Goal: Task Accomplishment & Management: Manage account settings

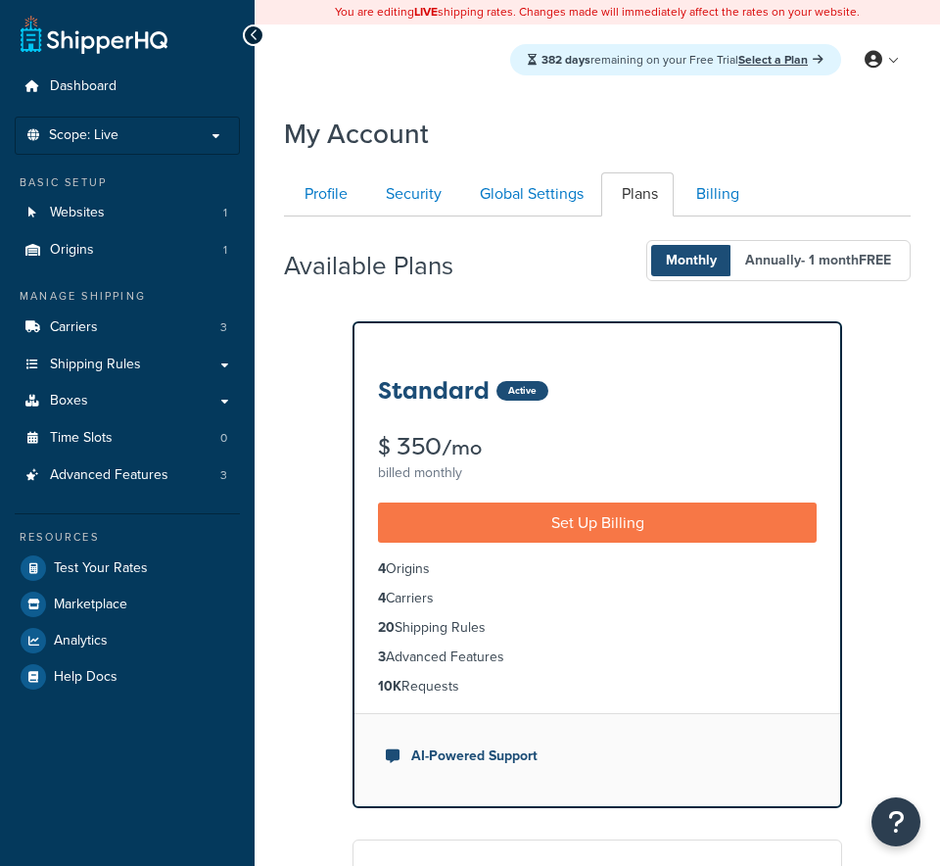
scroll to position [216, 0]
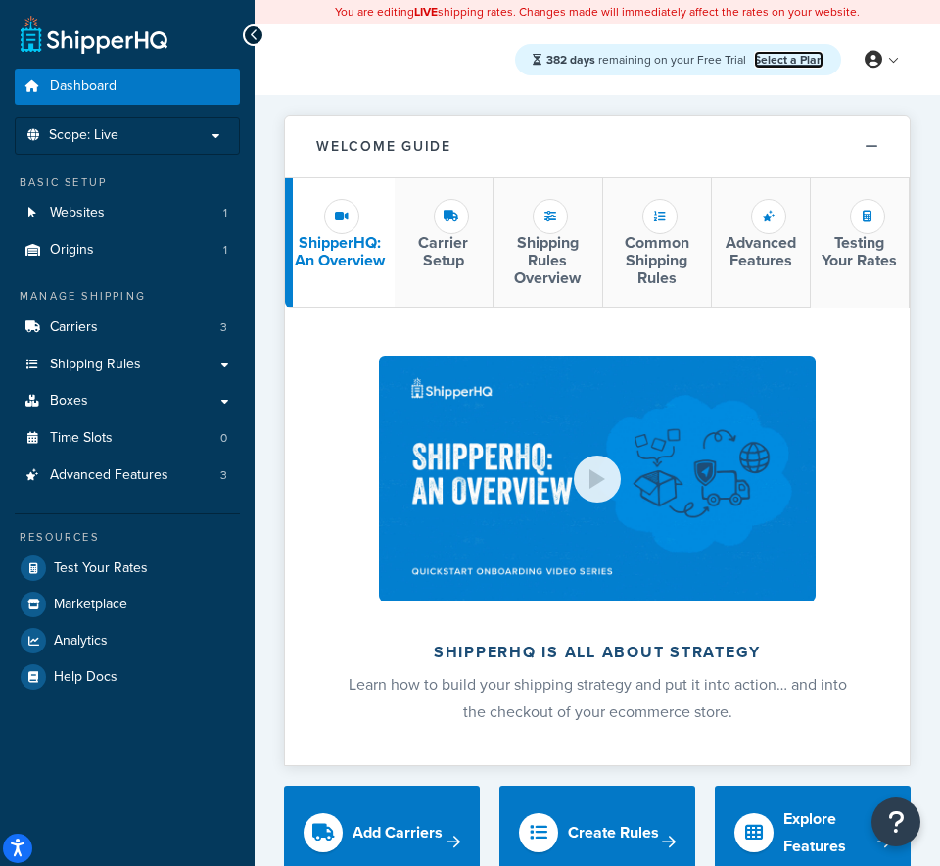
click at [805, 61] on link "Select a Plan" at bounding box center [789, 60] width 70 height 18
click at [785, 63] on link "Select a Plan" at bounding box center [789, 60] width 70 height 18
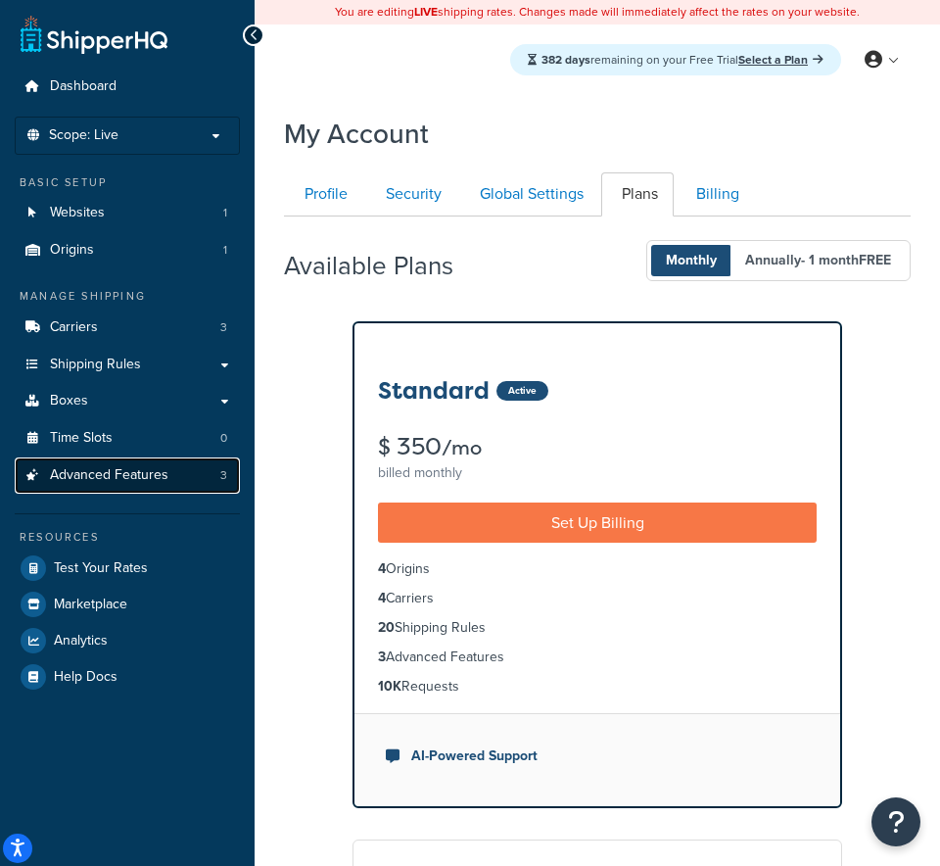
click at [100, 473] on span "Advanced Features" at bounding box center [109, 475] width 118 height 17
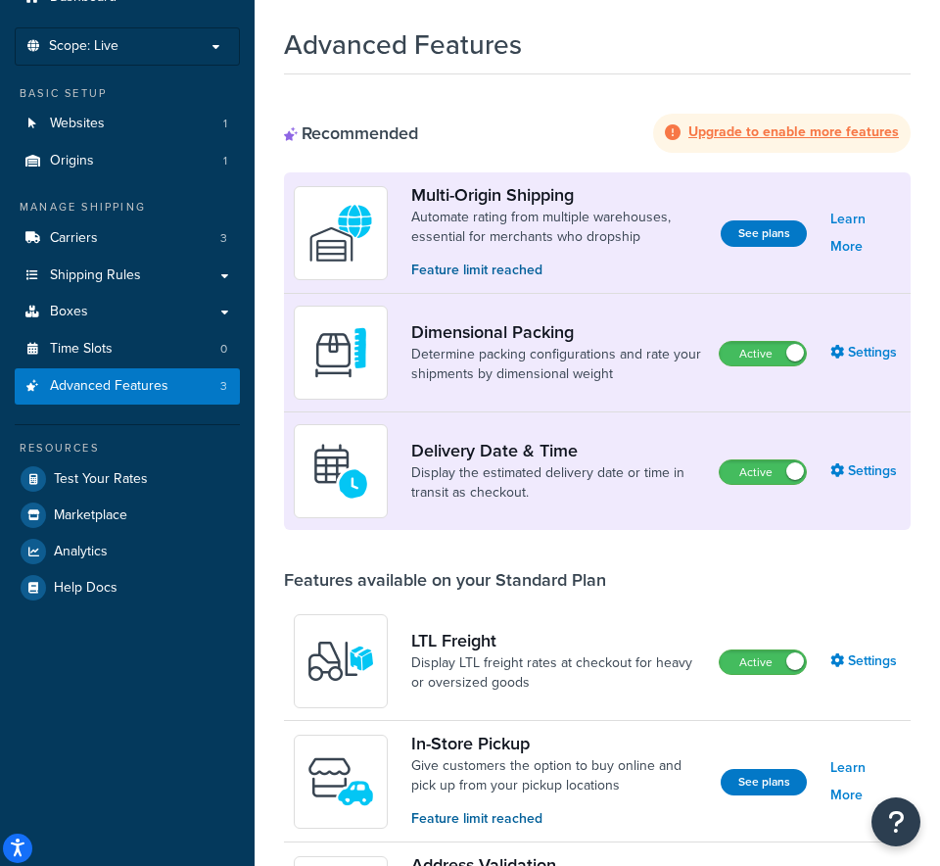
scroll to position [90, 0]
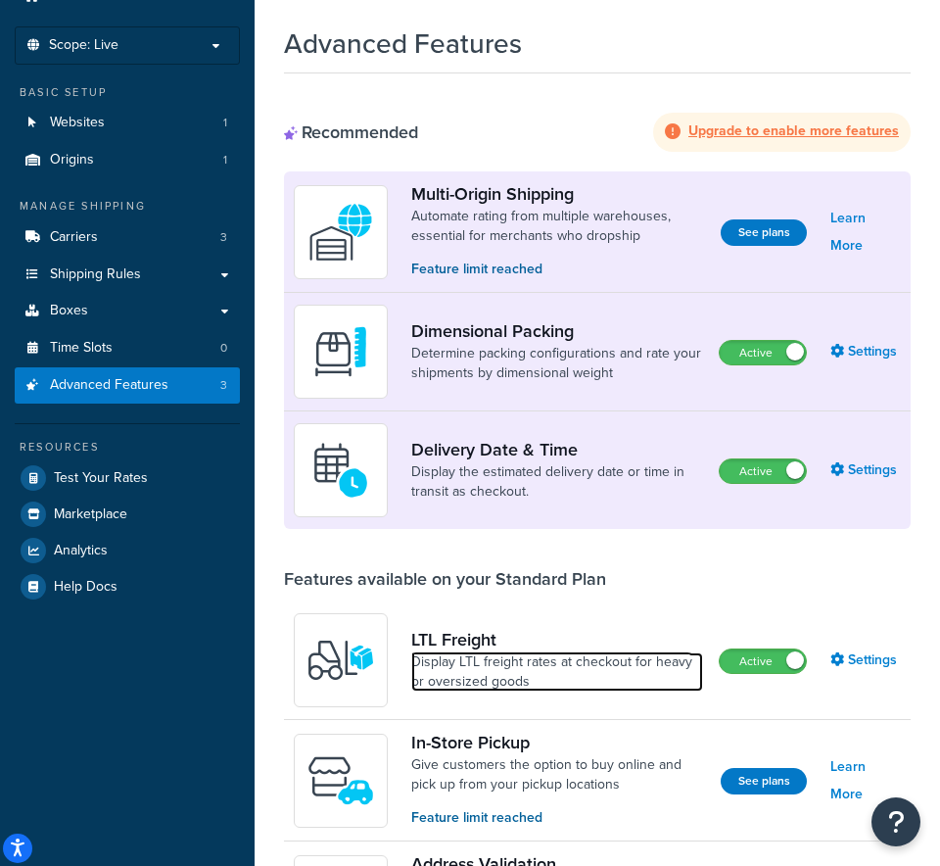
click at [481, 652] on link "Display LTL freight rates at checkout for heavy or oversized goods" at bounding box center [557, 671] width 292 height 39
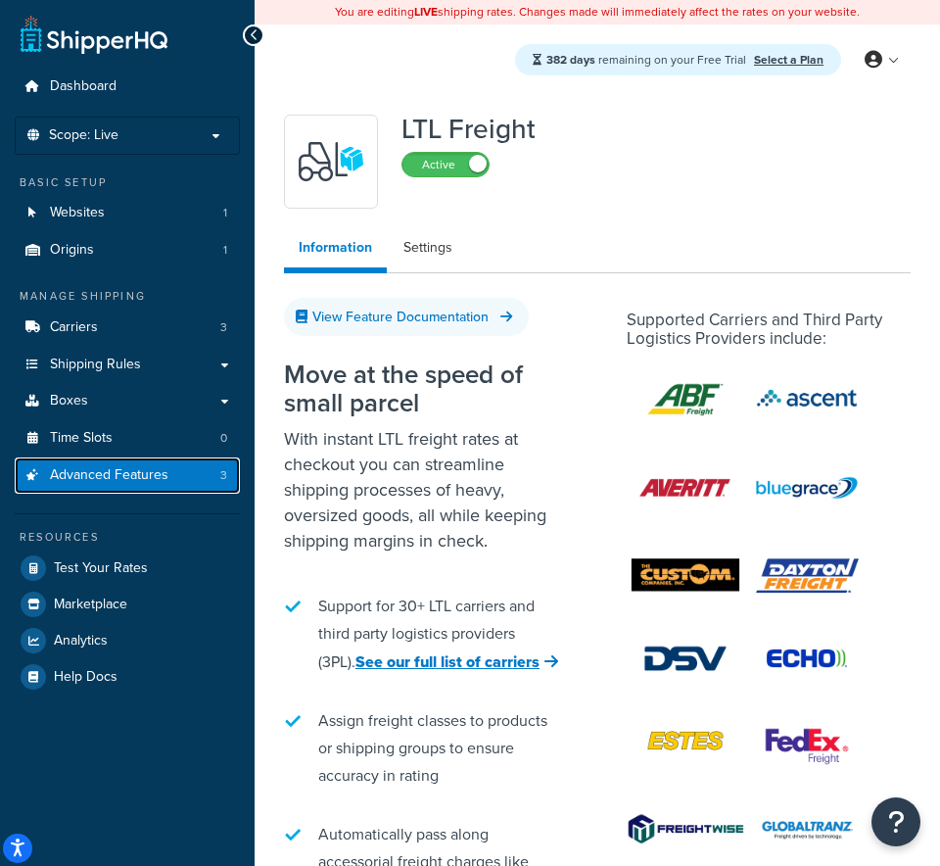
click at [139, 484] on span "Advanced Features" at bounding box center [109, 475] width 118 height 17
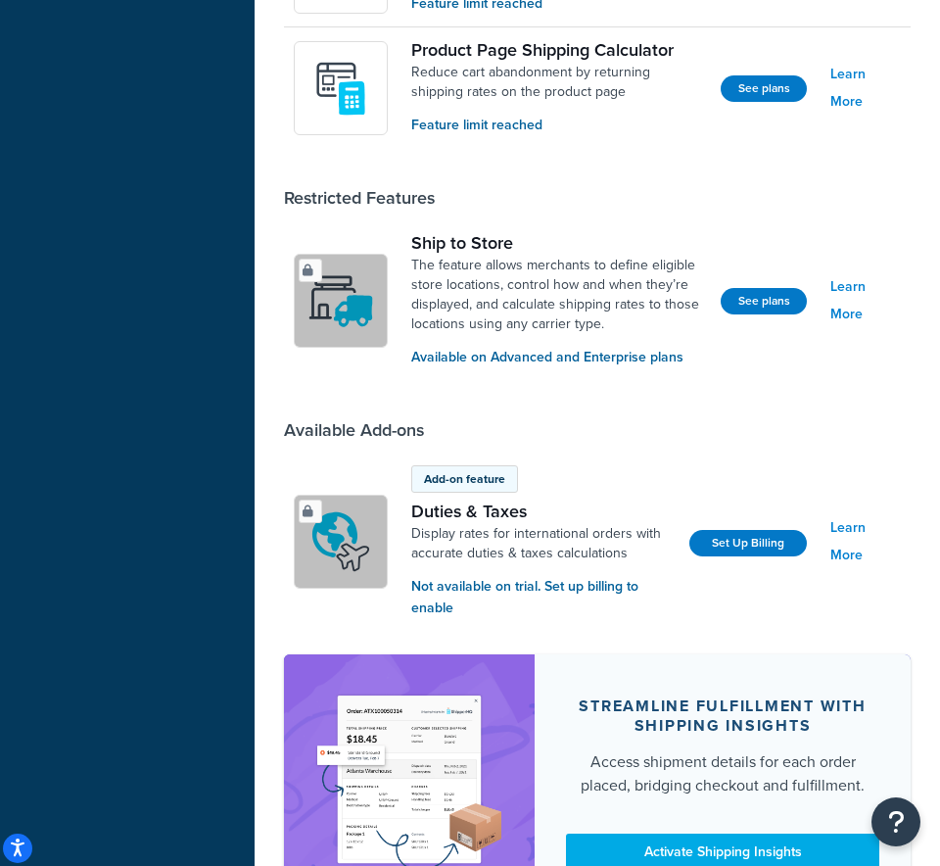
scroll to position [1575, 0]
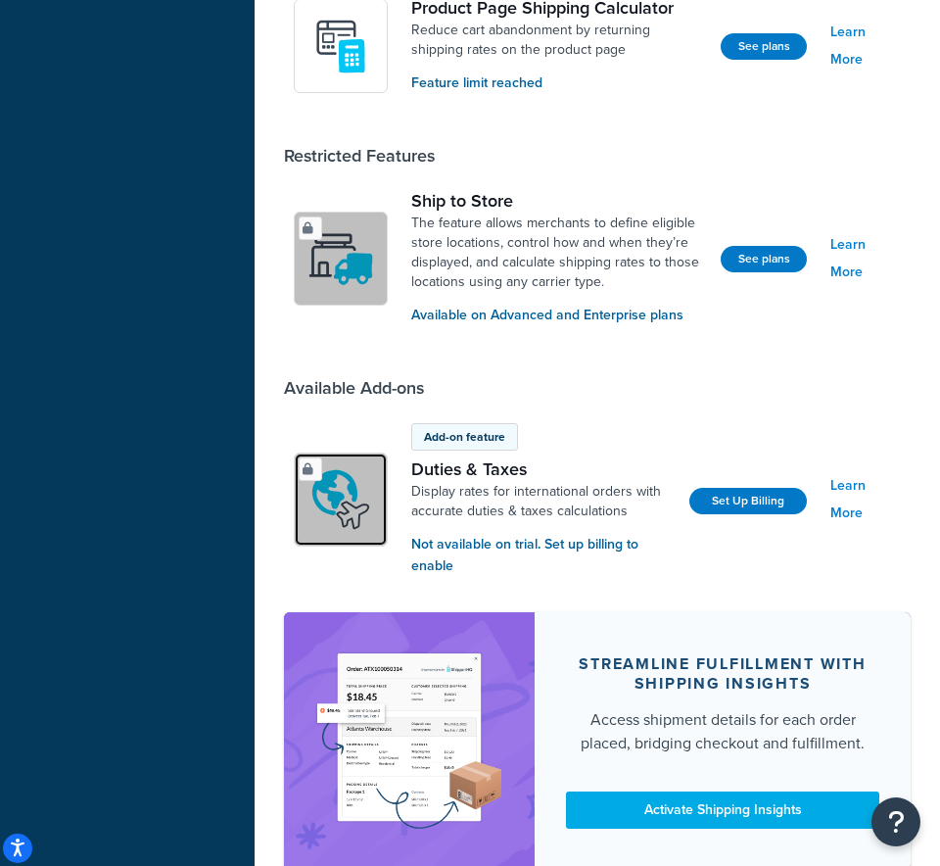
click at [321, 503] on div at bounding box center [341, 499] width 92 height 92
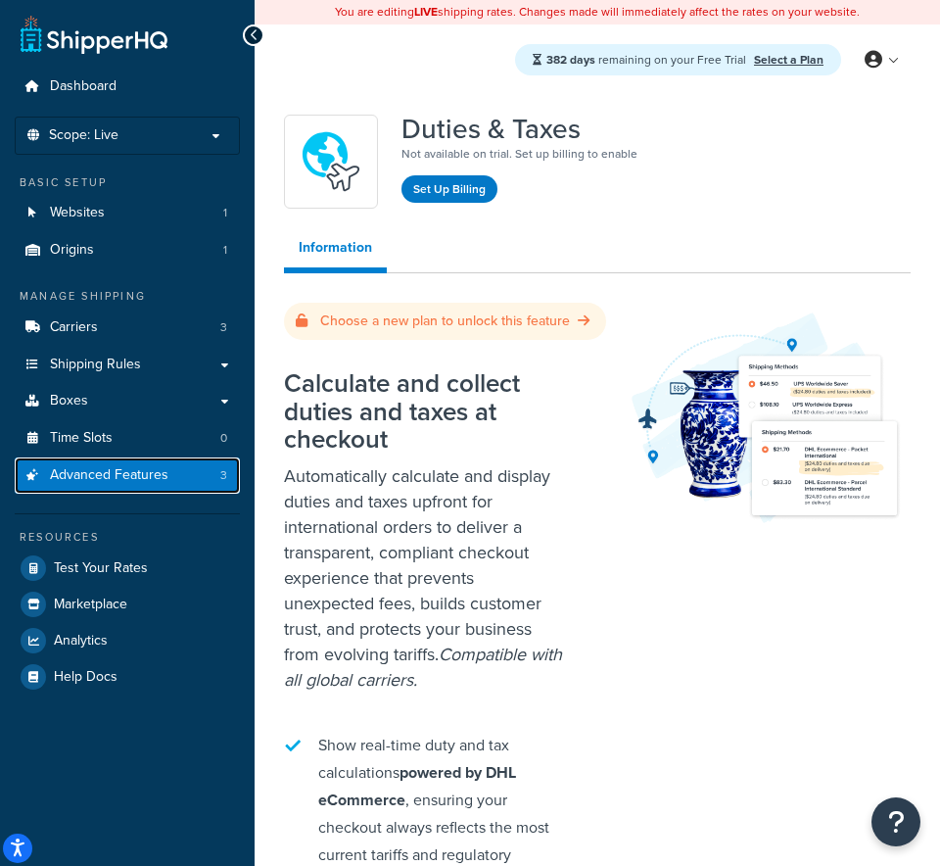
click at [155, 476] on span "Advanced Features" at bounding box center [109, 475] width 118 height 17
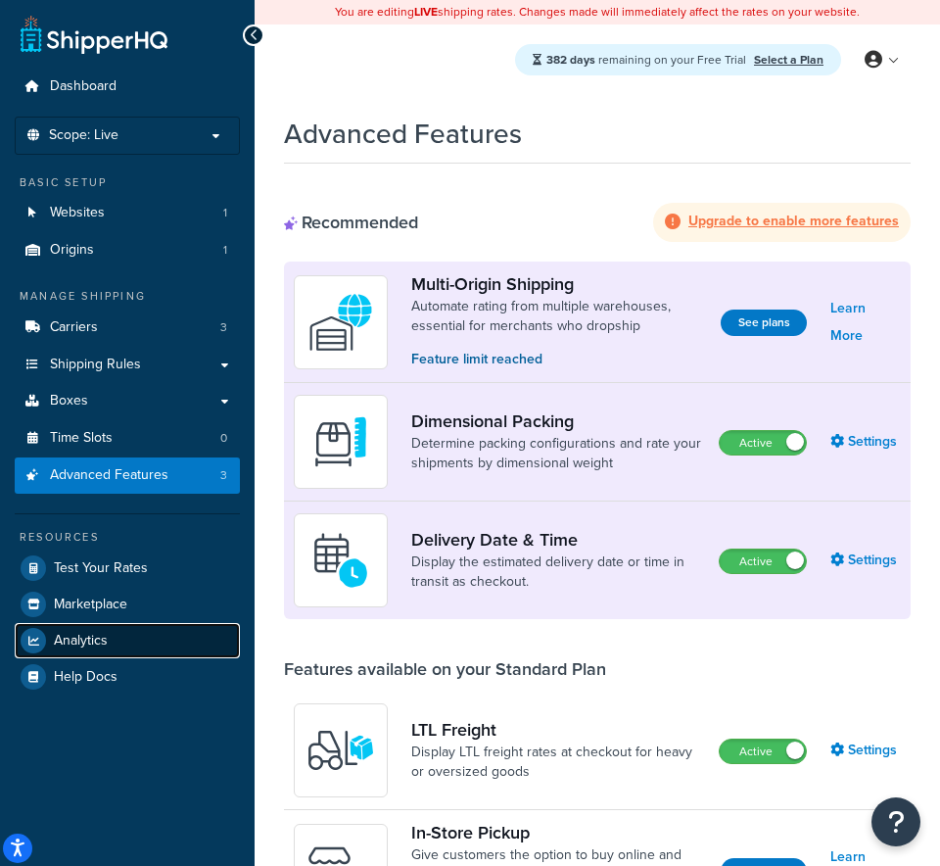
click at [101, 636] on span "Analytics" at bounding box center [81, 641] width 54 height 17
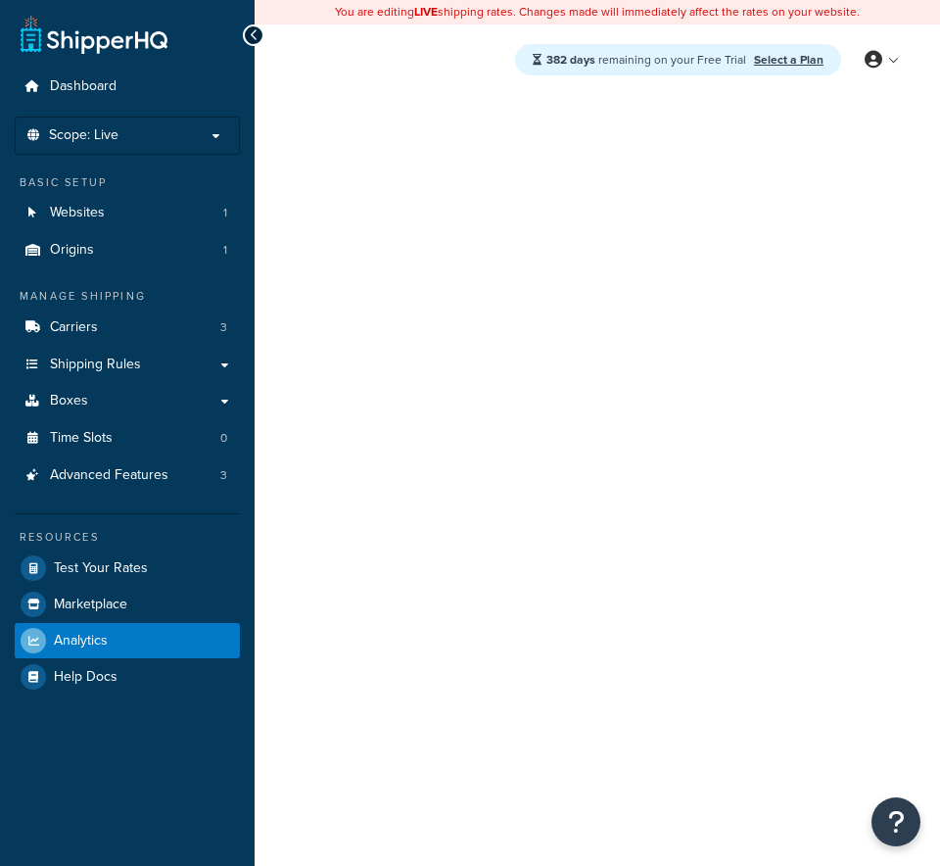
select select "last_7_days"
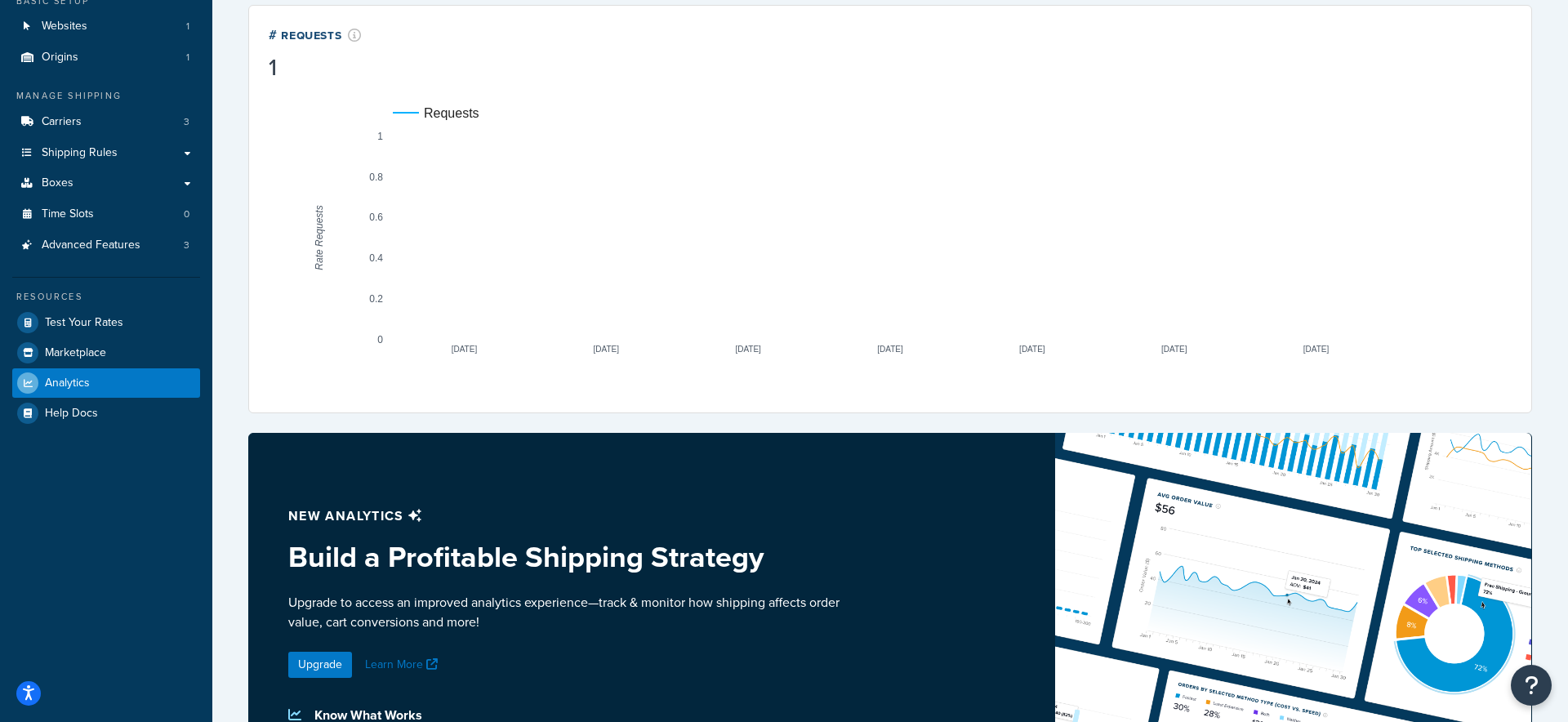
scroll to position [315, 0]
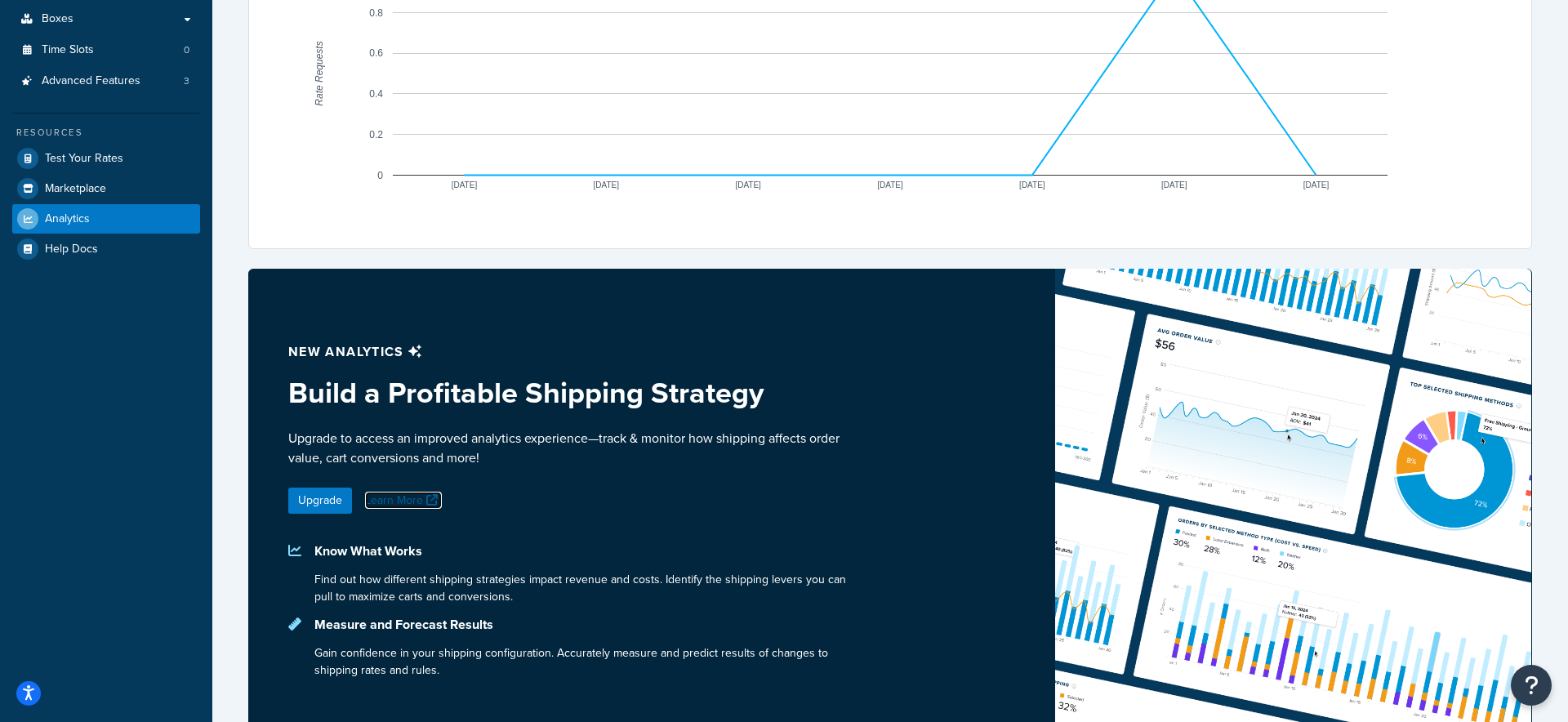
click at [400, 499] on link "Learn More" at bounding box center [404, 500] width 77 height 18
click at [325, 500] on link "Upgrade" at bounding box center [320, 500] width 63 height 26
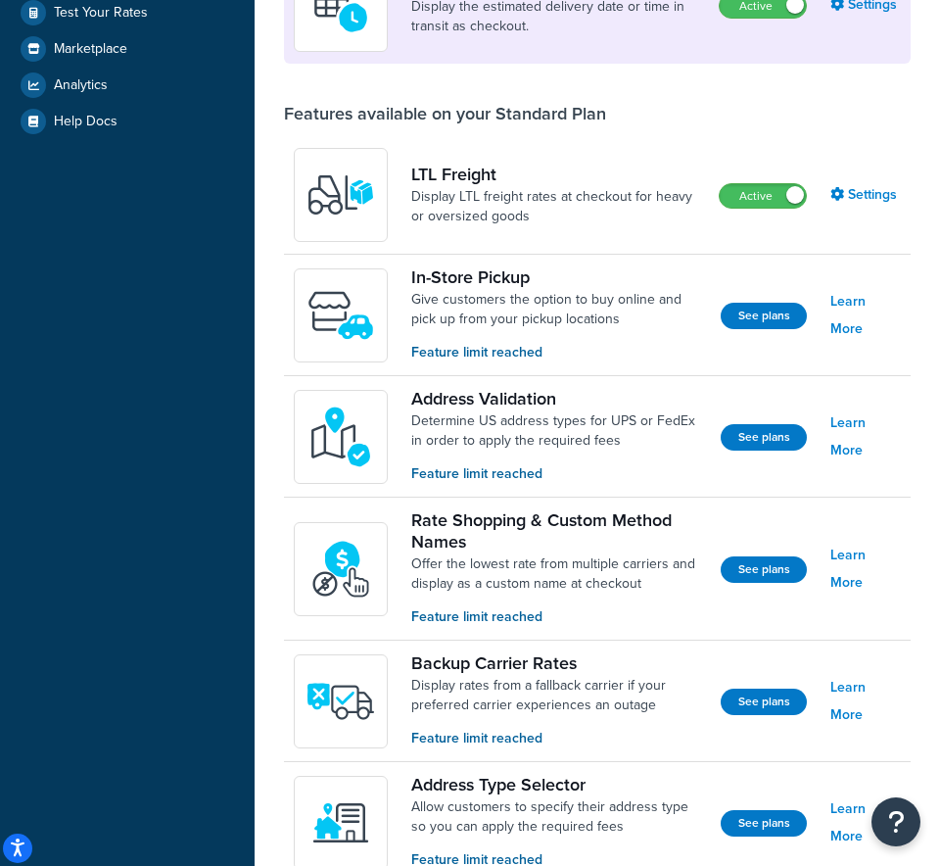
scroll to position [457, 0]
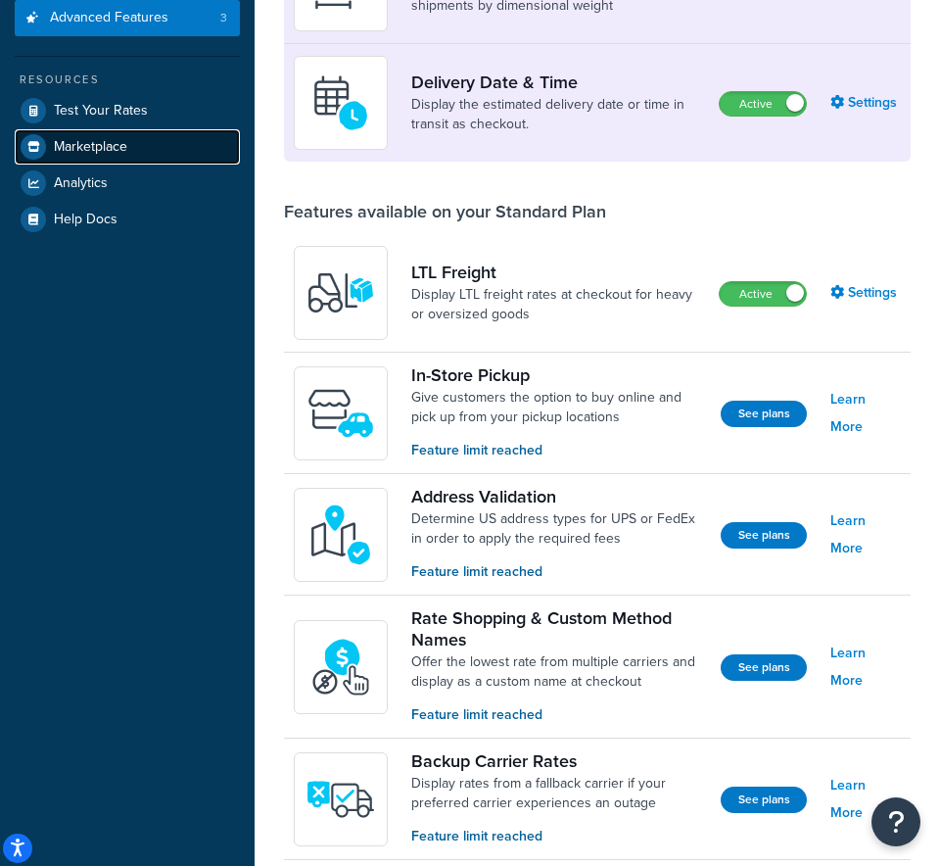
click at [120, 151] on span "Marketplace" at bounding box center [90, 147] width 73 height 17
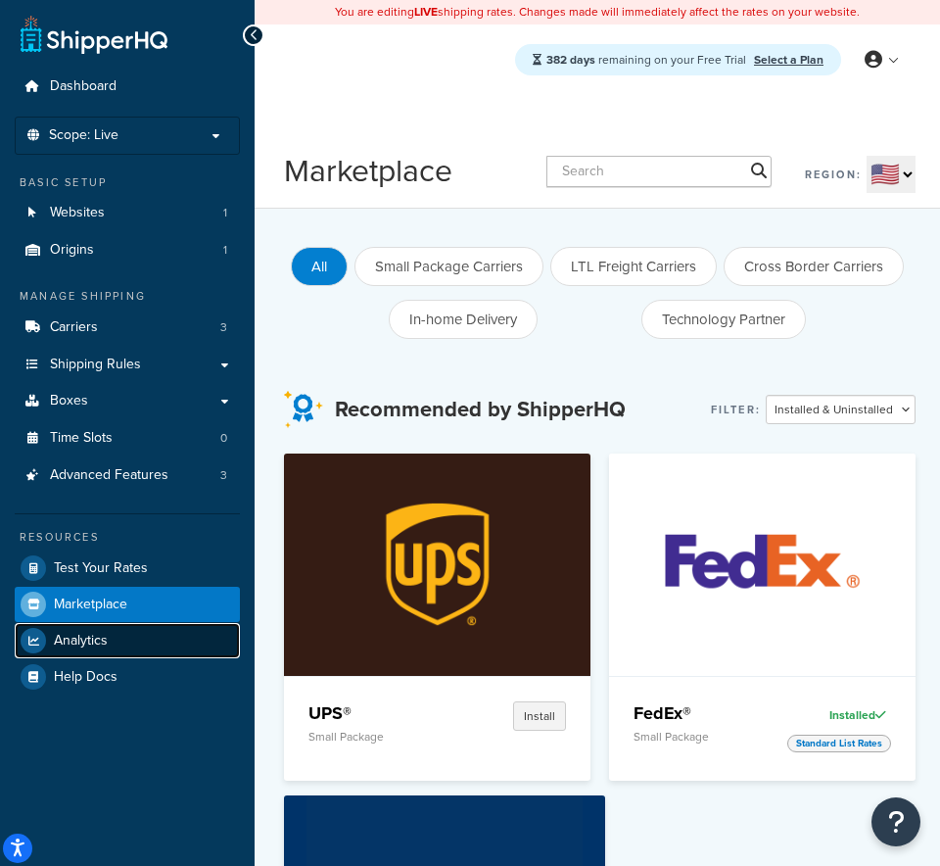
click at [151, 646] on link "Analytics" at bounding box center [127, 640] width 225 height 35
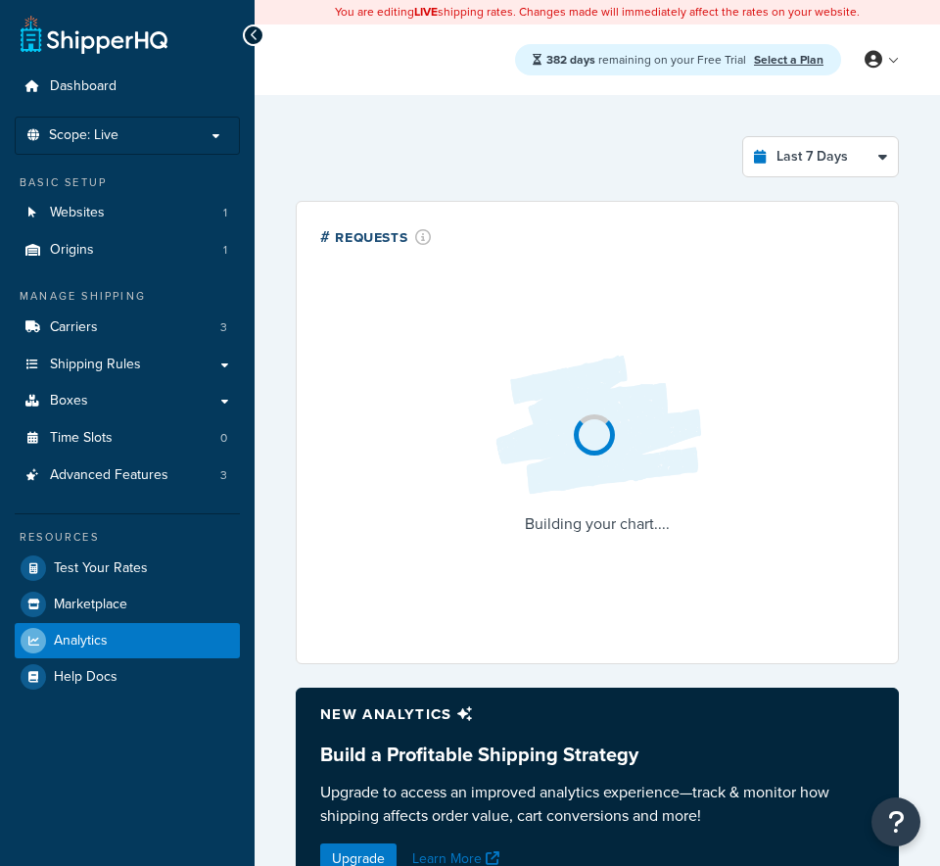
select select "last_7_days"
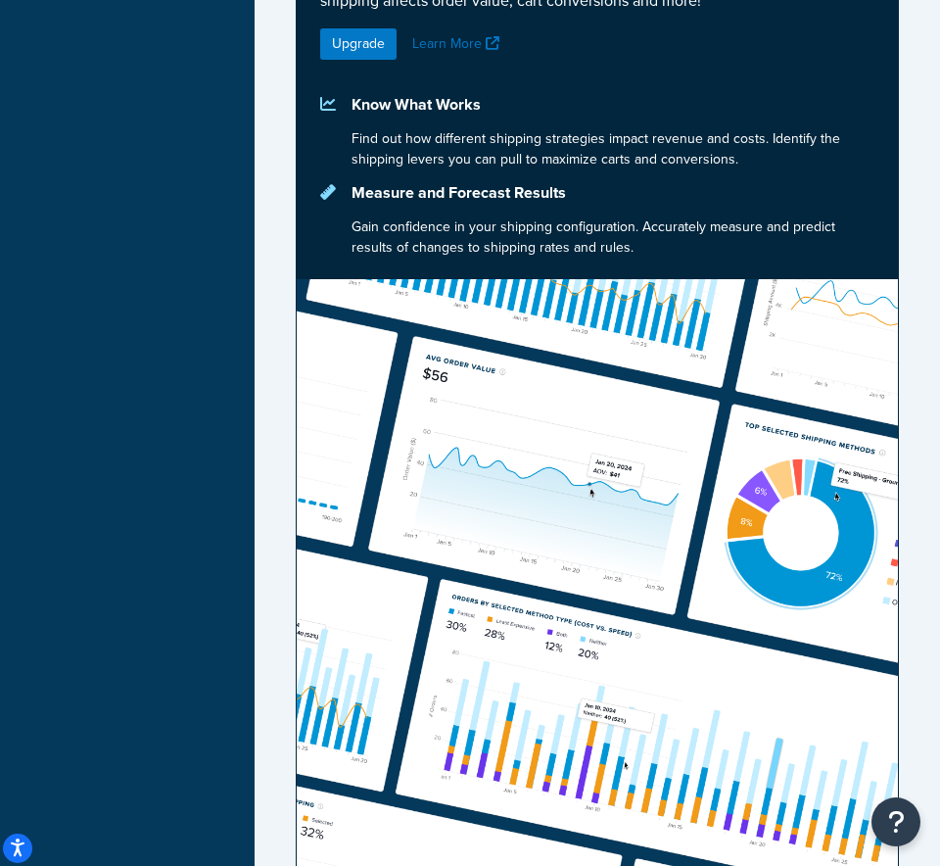
scroll to position [558, 0]
